Goal: Task Accomplishment & Management: Complete application form

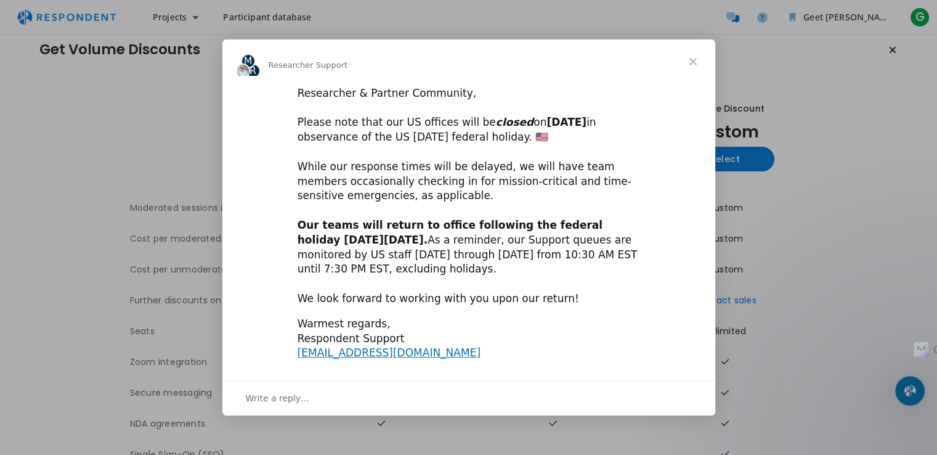
scroll to position [16, 0]
click at [693, 62] on span "Close" at bounding box center [693, 61] width 44 height 44
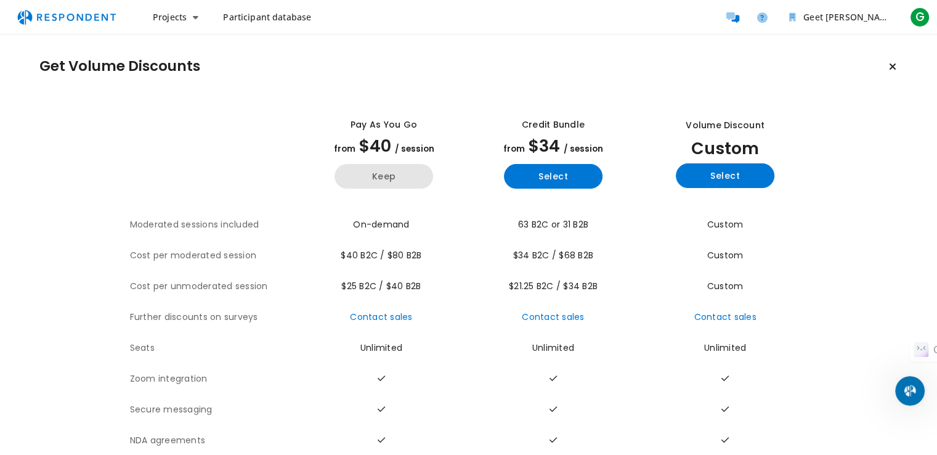
scroll to position [60, 0]
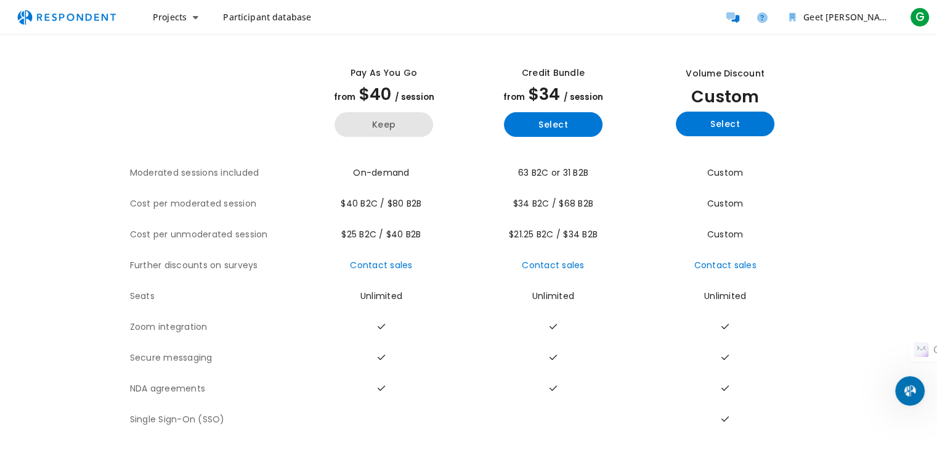
click at [404, 112] on button "Keep" at bounding box center [383, 124] width 99 height 25
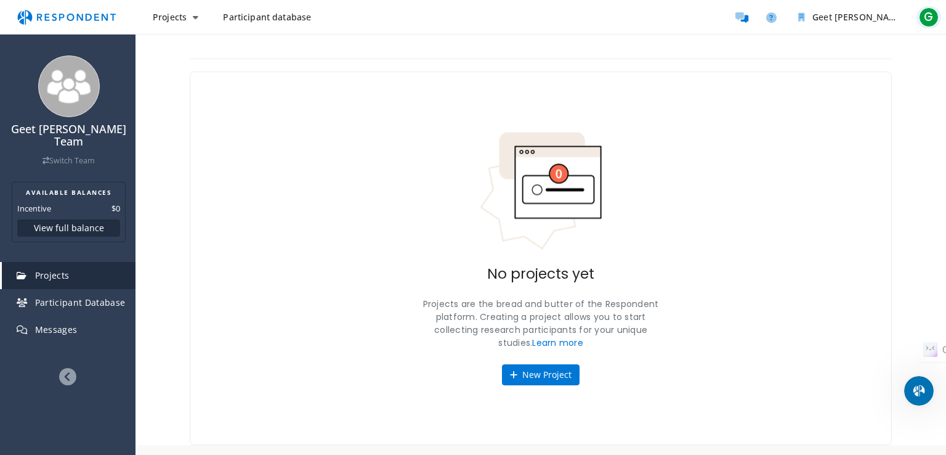
click at [929, 15] on span "G" at bounding box center [929, 17] width 20 height 20
click at [929, 15] on md-backdrop at bounding box center [473, 227] width 946 height 455
click at [262, 22] on span "Participant database" at bounding box center [267, 17] width 88 height 12
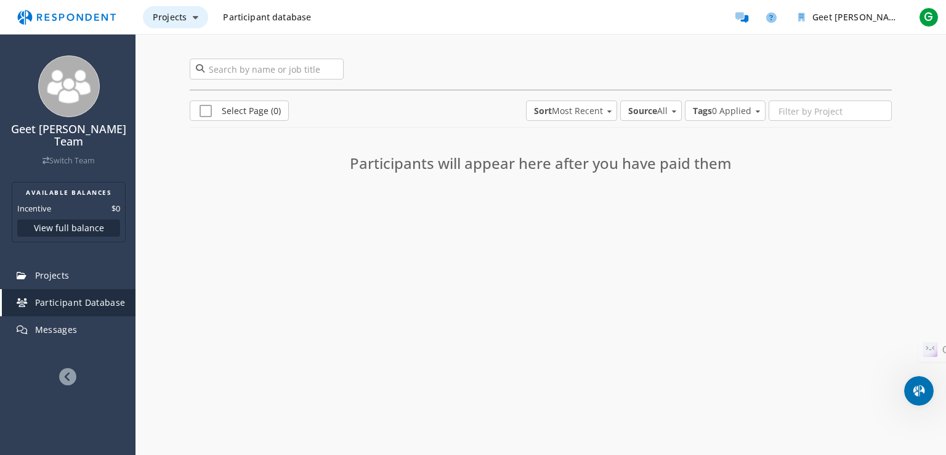
click at [188, 20] on button "Projects" at bounding box center [175, 17] width 65 height 22
click at [264, 22] on md-backdrop at bounding box center [473, 227] width 946 height 455
click at [172, 17] on span "Projects" at bounding box center [170, 17] width 34 height 12
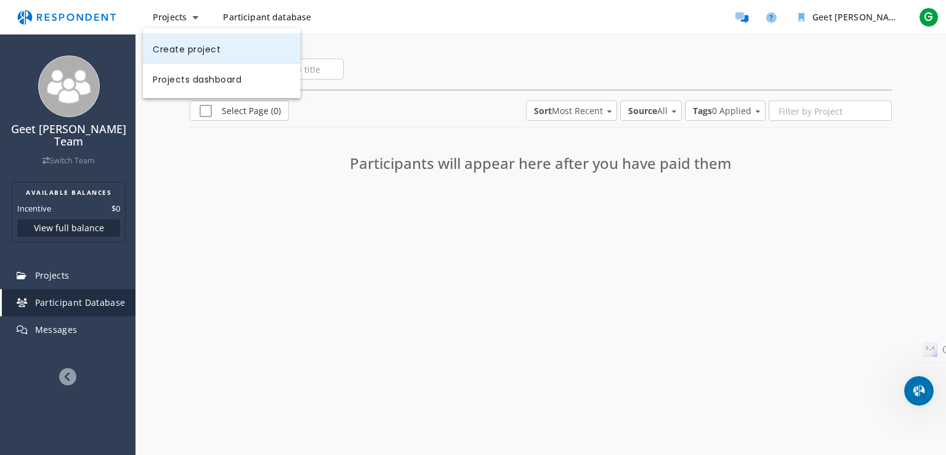
click at [191, 49] on link "Create project" at bounding box center [222, 48] width 158 height 30
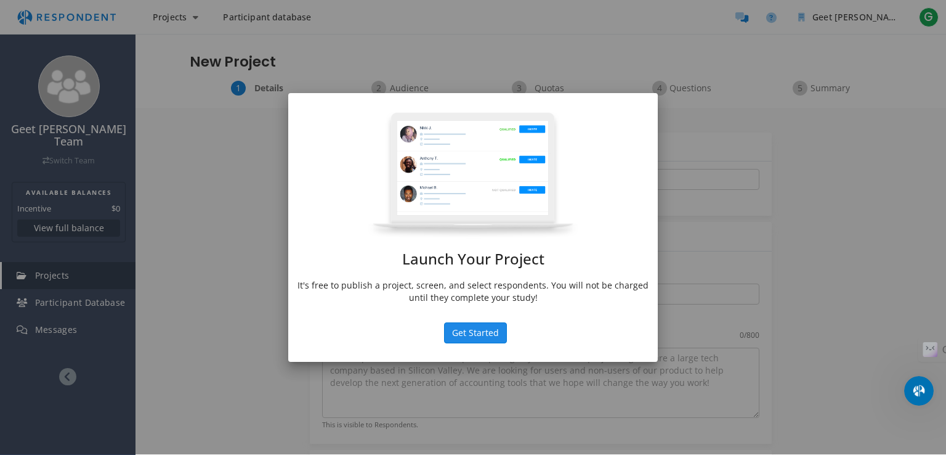
click at [471, 336] on button "Get Started" at bounding box center [475, 332] width 63 height 21
